Goal: Information Seeking & Learning: Find specific fact

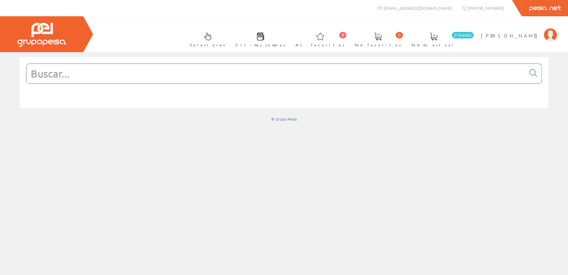
click at [103, 70] on input "text" at bounding box center [275, 74] width 499 height 20
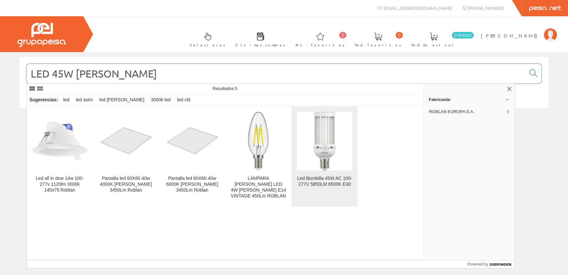
type input "LED 45W [PERSON_NAME]"
click at [323, 182] on div "Led Bombilla 45W AC 100-277V 5850LM 6500K E40" at bounding box center [324, 182] width 55 height 12
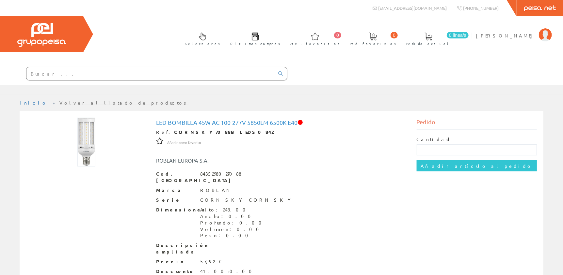
click at [157, 85] on div at bounding box center [281, 90] width 563 height 10
click at [156, 80] on input "text" at bounding box center [150, 73] width 248 height 13
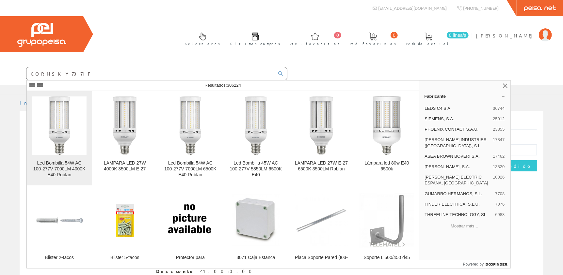
type input "CORNSKY7071F"
click at [64, 144] on img at bounding box center [60, 126] width 22 height 59
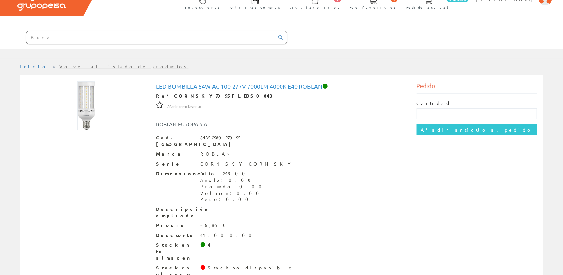
scroll to position [47, 0]
